Goal: Task Accomplishment & Management: Complete application form

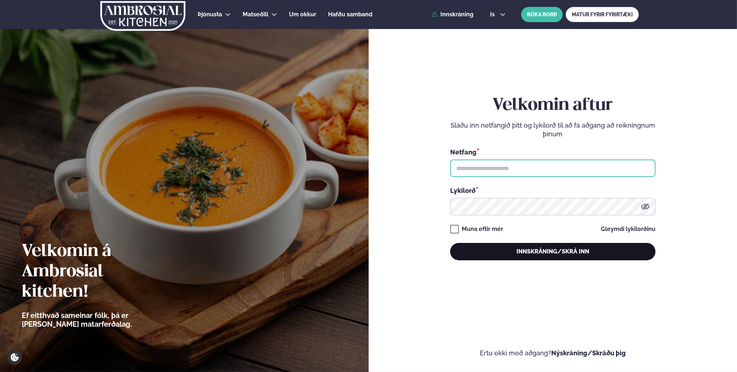
type input "**********"
click at [538, 254] on button "Innskráning/Skrá inn" at bounding box center [552, 251] width 205 height 17
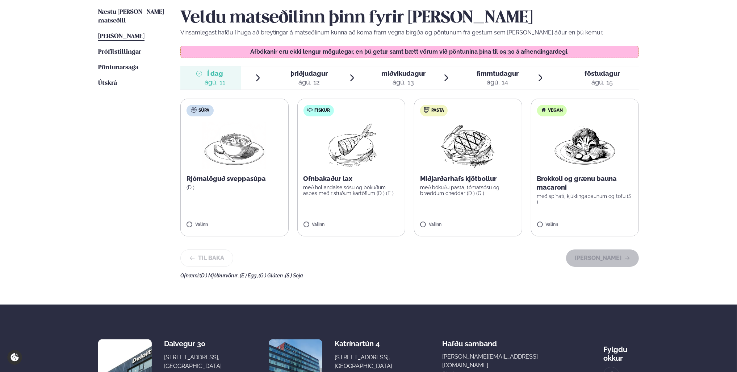
scroll to position [145, 0]
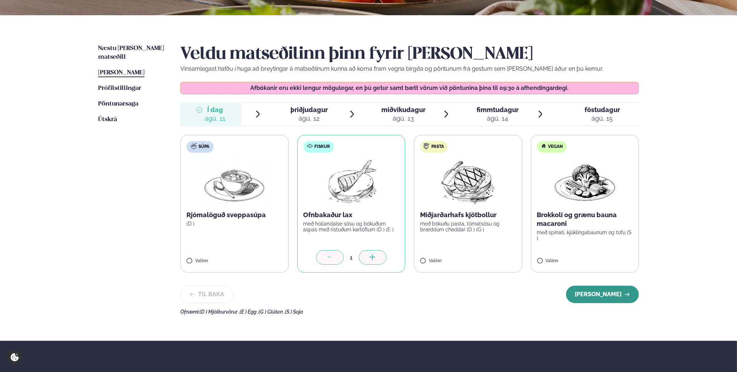
click at [599, 295] on button "[PERSON_NAME]" at bounding box center [602, 293] width 73 height 17
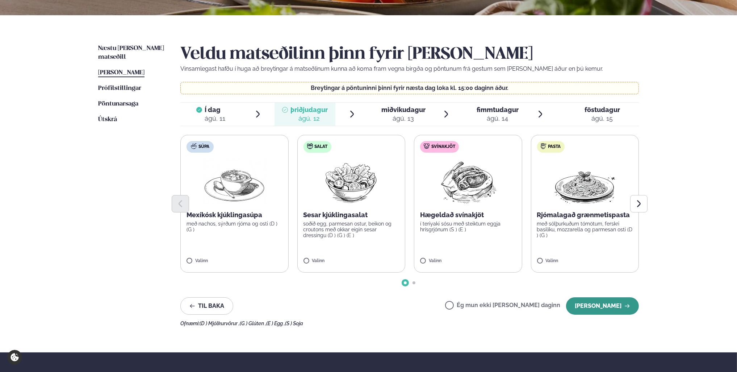
click at [596, 308] on button "[PERSON_NAME]" at bounding box center [602, 305] width 73 height 17
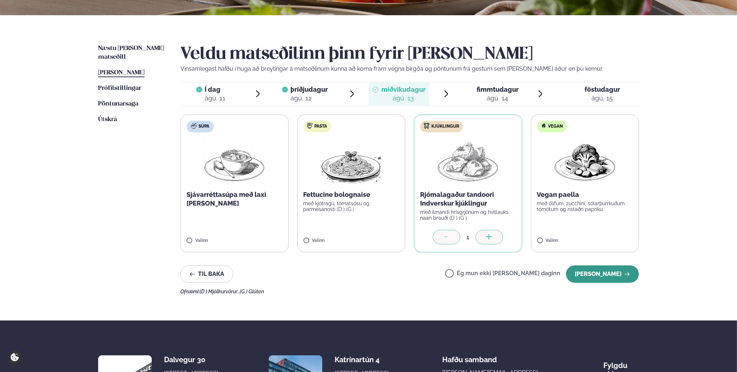
click at [601, 274] on button "[PERSON_NAME]" at bounding box center [602, 273] width 73 height 17
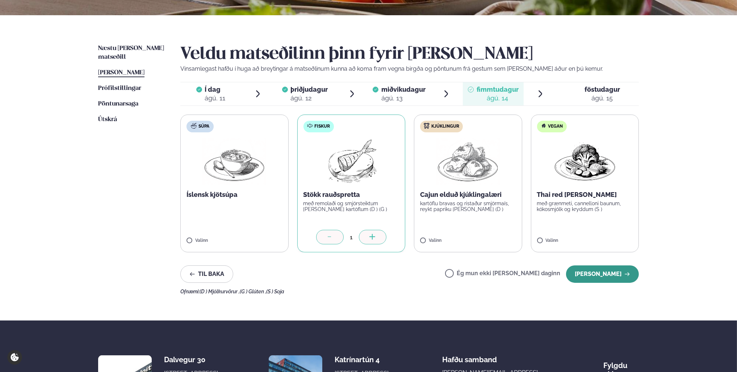
click at [615, 273] on button "[PERSON_NAME]" at bounding box center [602, 273] width 73 height 17
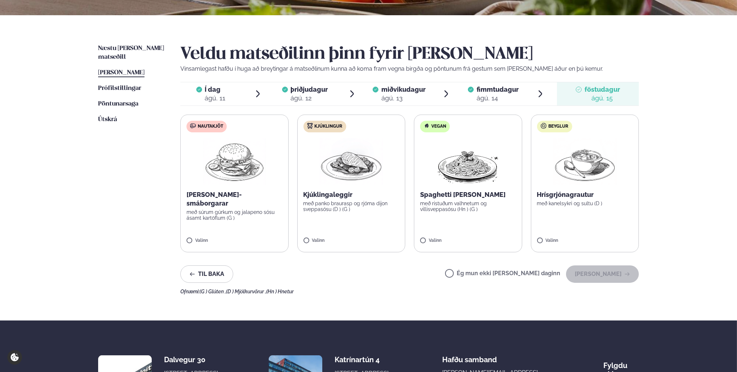
click at [473, 271] on label "Ég mun ekki [PERSON_NAME] daginn" at bounding box center [502, 274] width 115 height 8
click at [603, 278] on button "[PERSON_NAME]" at bounding box center [602, 273] width 73 height 17
